Goal: Task Accomplishment & Management: Manage account settings

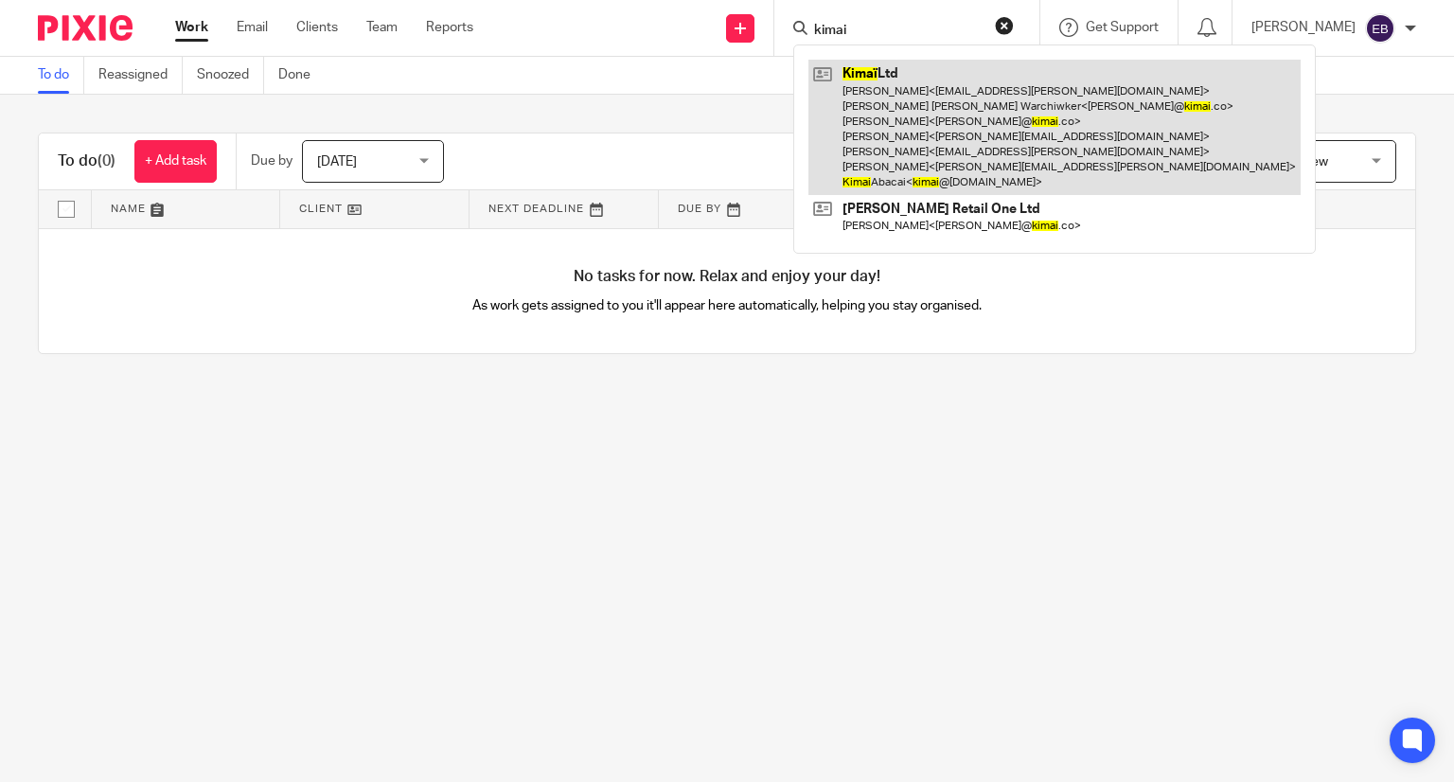
type input "kimai"
click at [1053, 135] on link at bounding box center [1054, 127] width 492 height 135
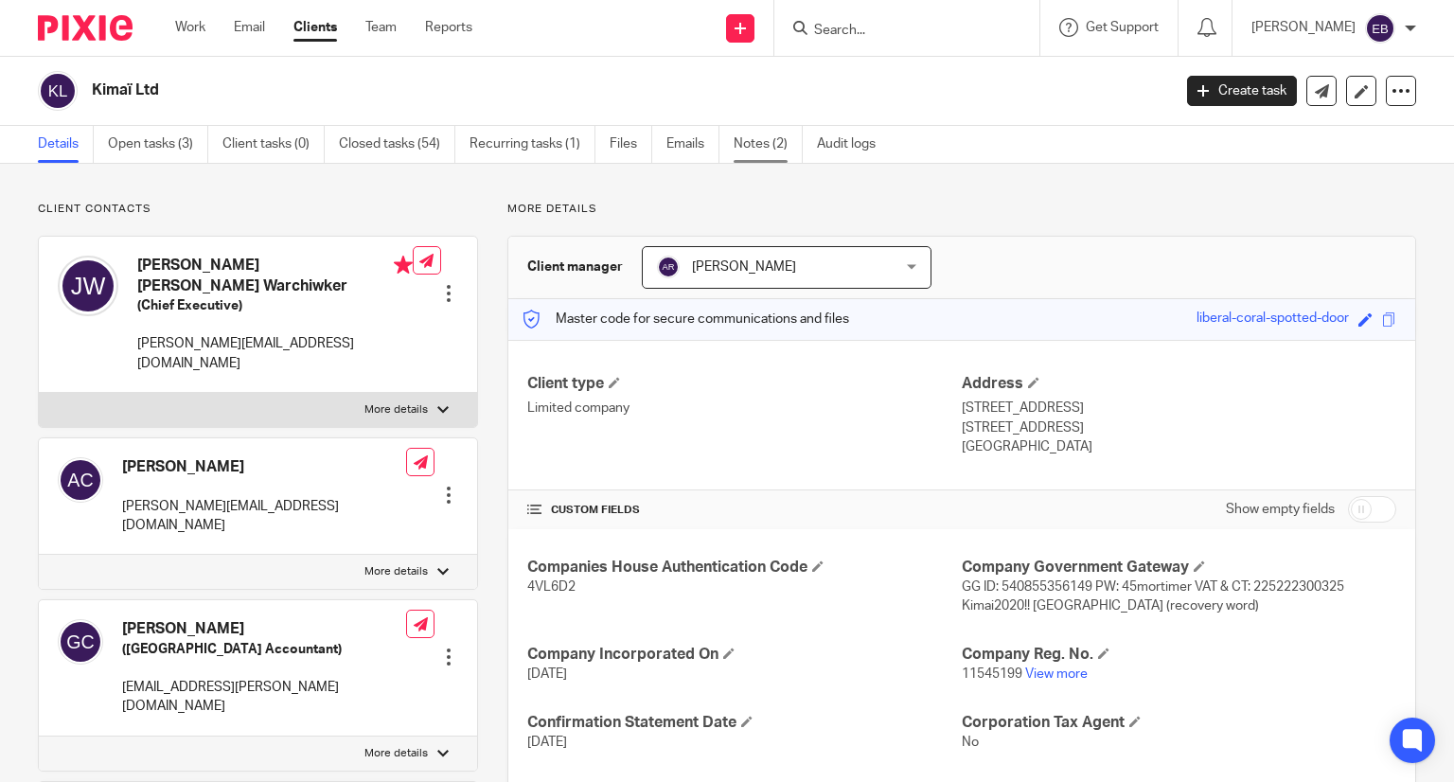
click at [769, 139] on link "Notes (2)" at bounding box center [768, 144] width 69 height 37
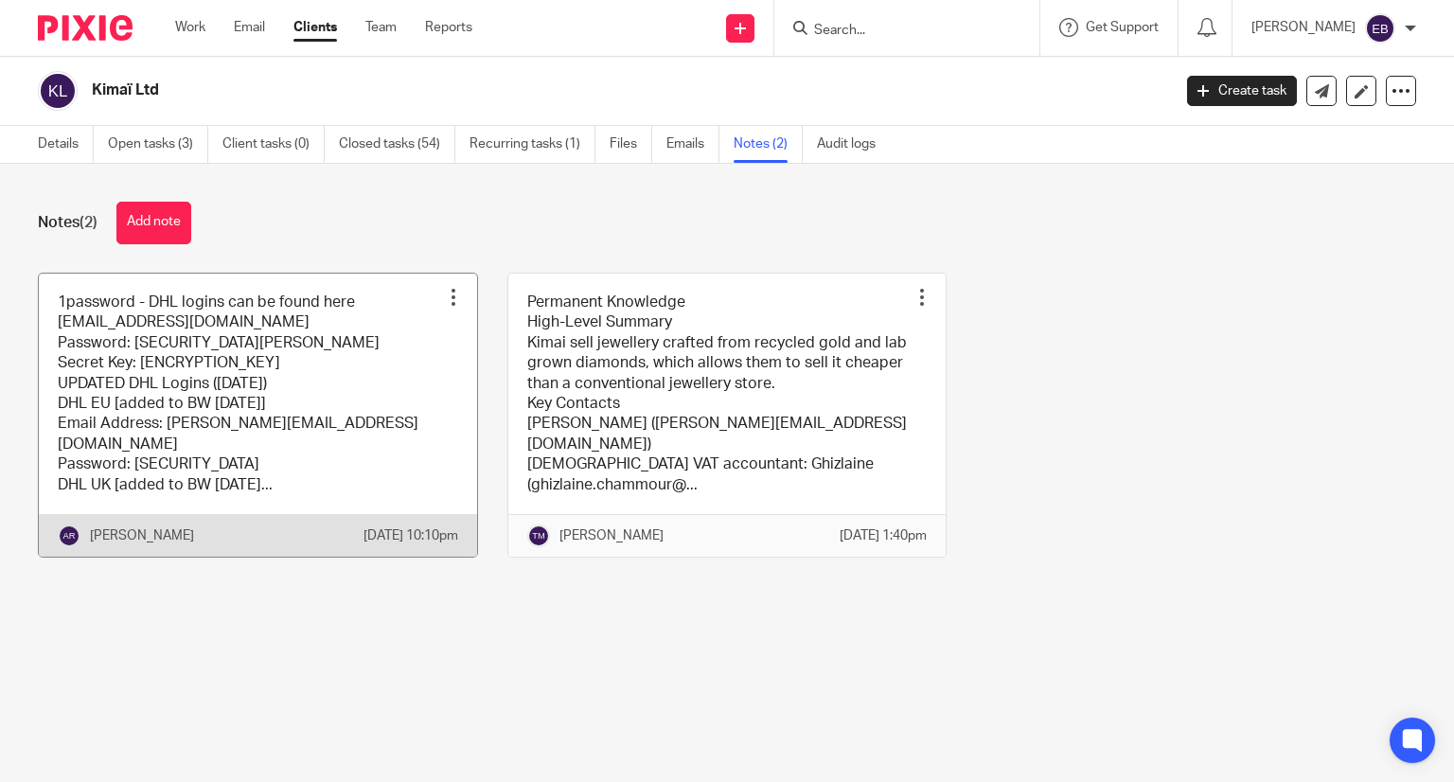
click at [255, 428] on link at bounding box center [258, 415] width 438 height 283
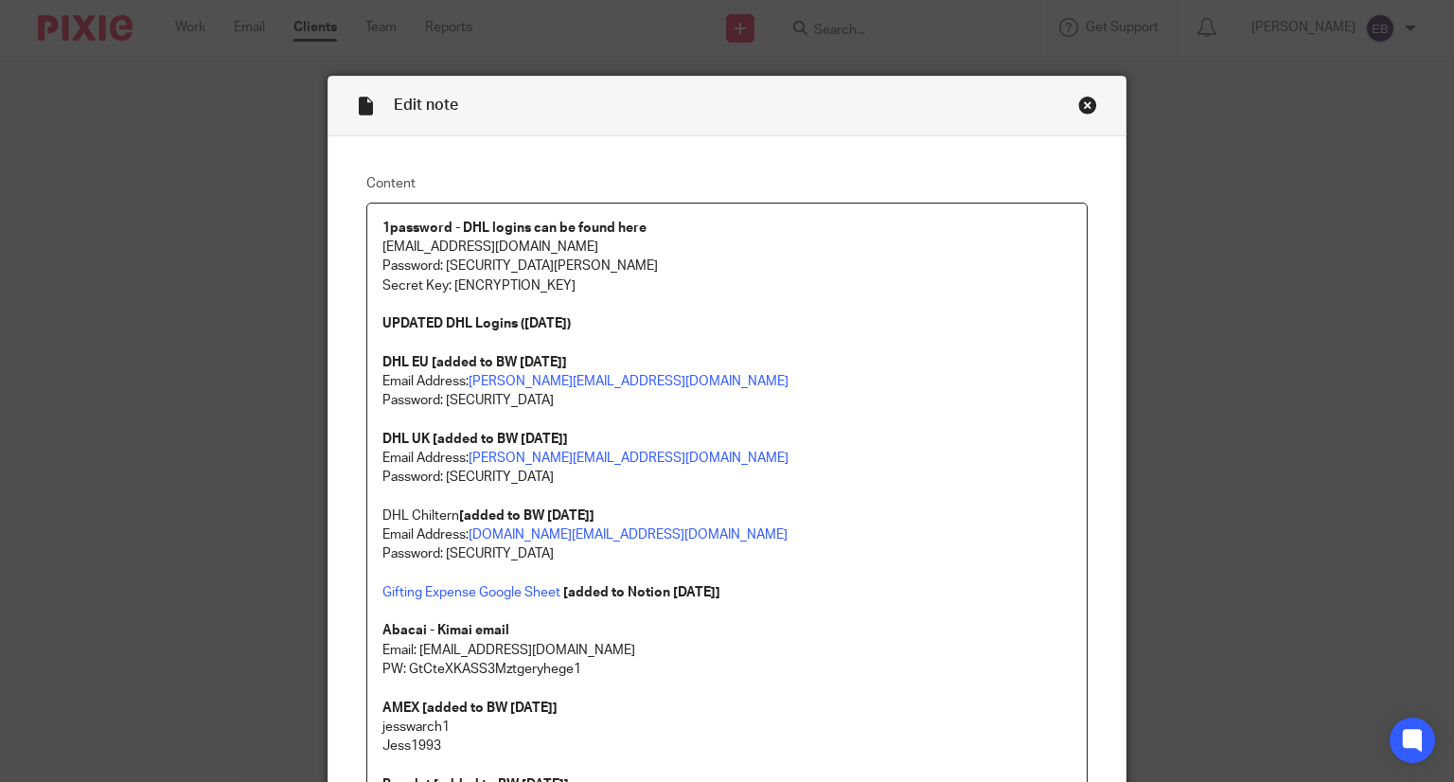
drag, startPoint x: 585, startPoint y: 399, endPoint x: 441, endPoint y: 402, distance: 143.9
click at [441, 402] on p "Password: [SECURITY_DATA]" at bounding box center [727, 400] width 690 height 19
click at [626, 411] on p at bounding box center [727, 420] width 690 height 19
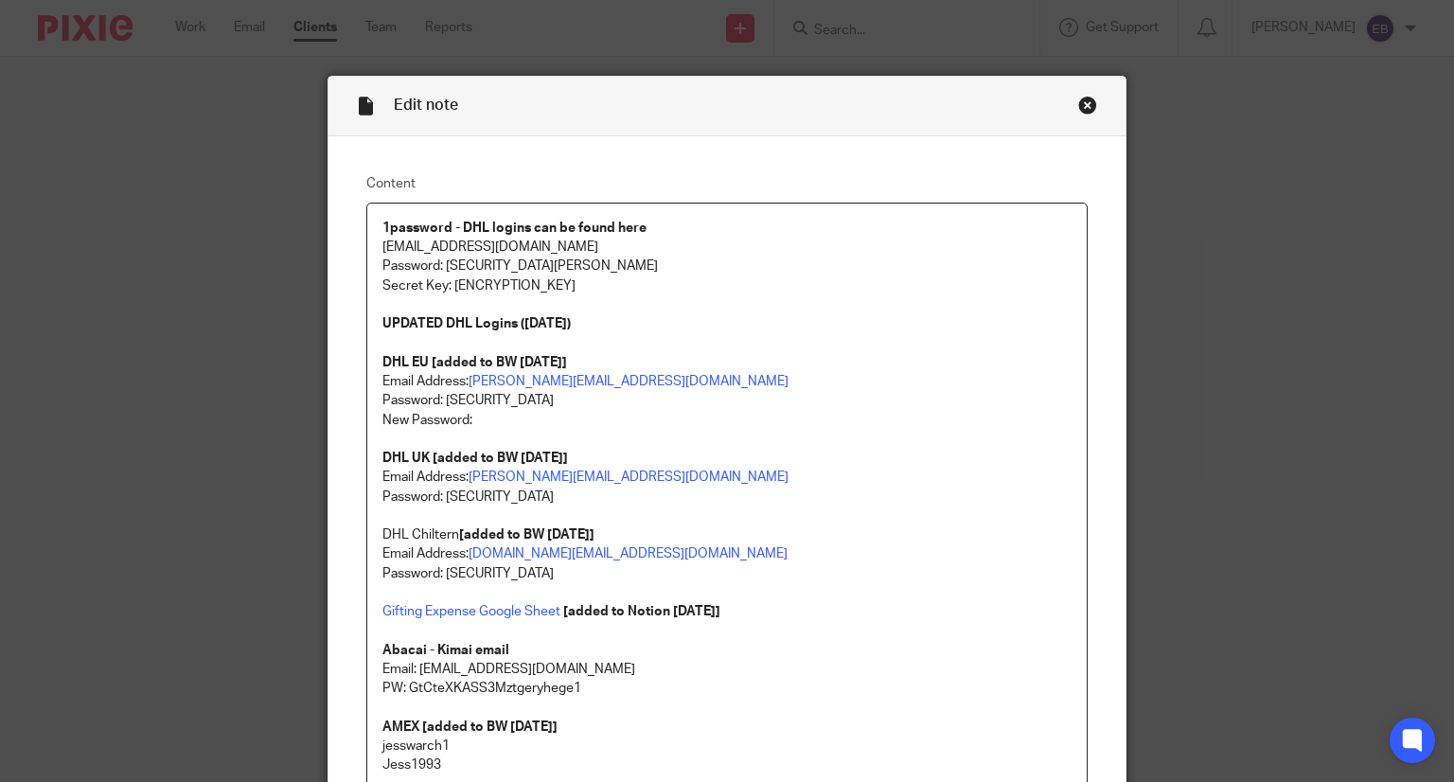
click at [488, 416] on p "New Password:" at bounding box center [727, 420] width 690 height 19
